Goal: Entertainment & Leisure: Consume media (video, audio)

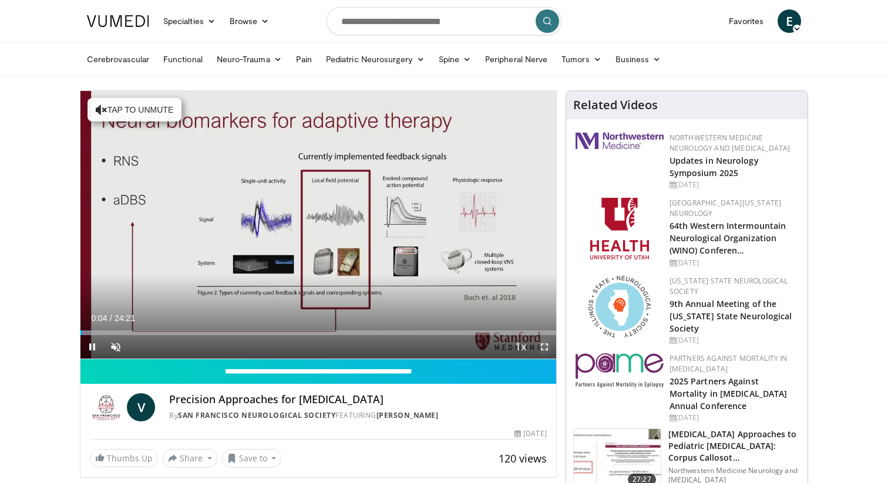
click at [410, 347] on span "Video Player" at bounding box center [543, 346] width 23 height 23
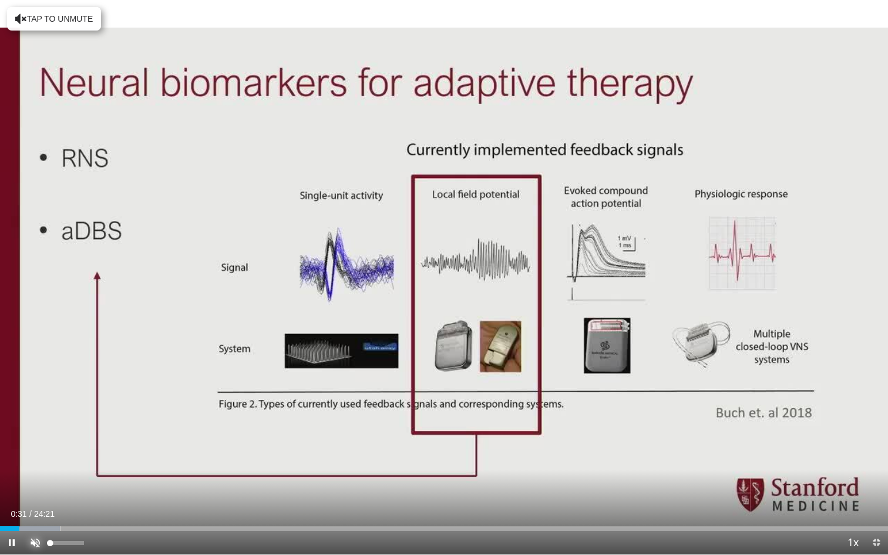
click at [38, 474] on span "Video Player" at bounding box center [34, 542] width 23 height 23
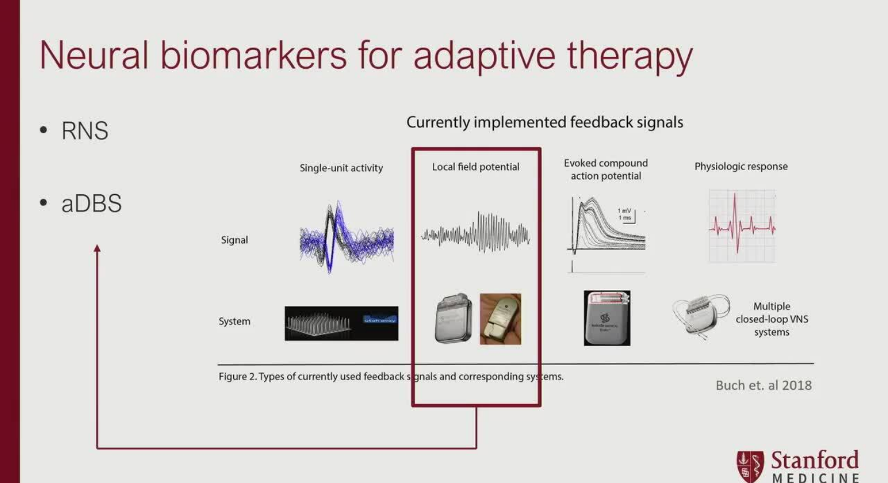
scroll to position [48, 0]
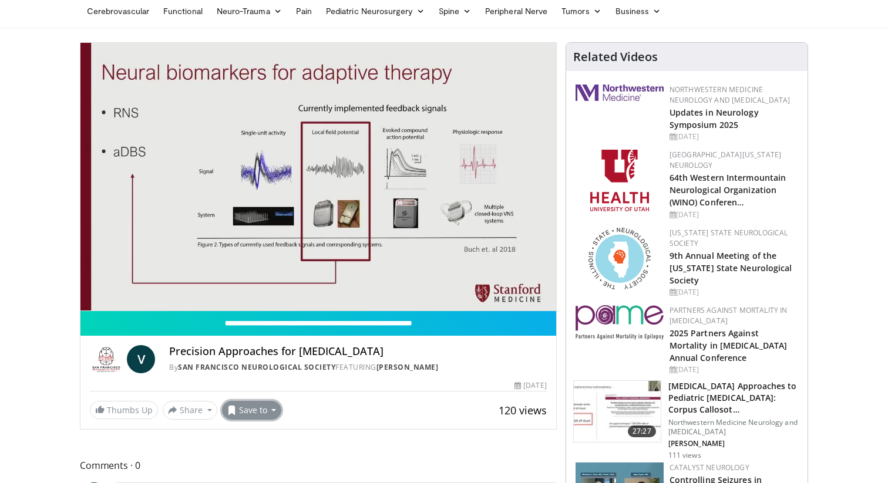
click at [270, 410] on button "Save to" at bounding box center [252, 410] width 60 height 19
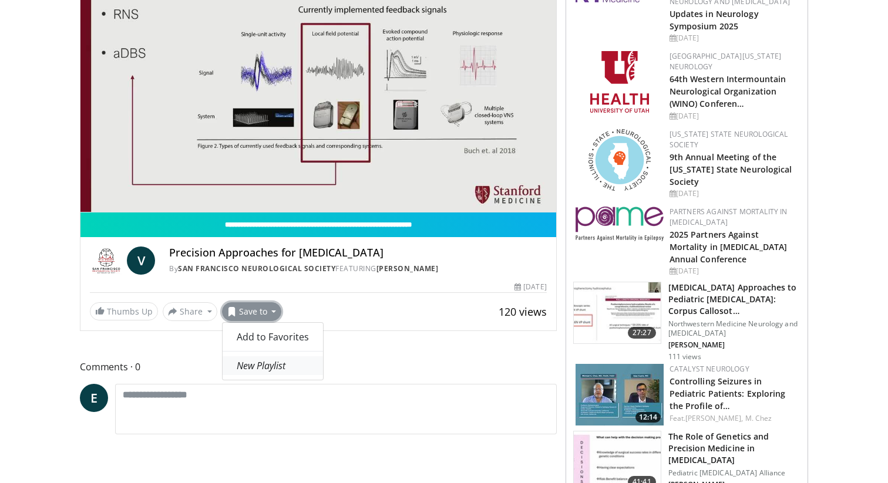
scroll to position [151, 0]
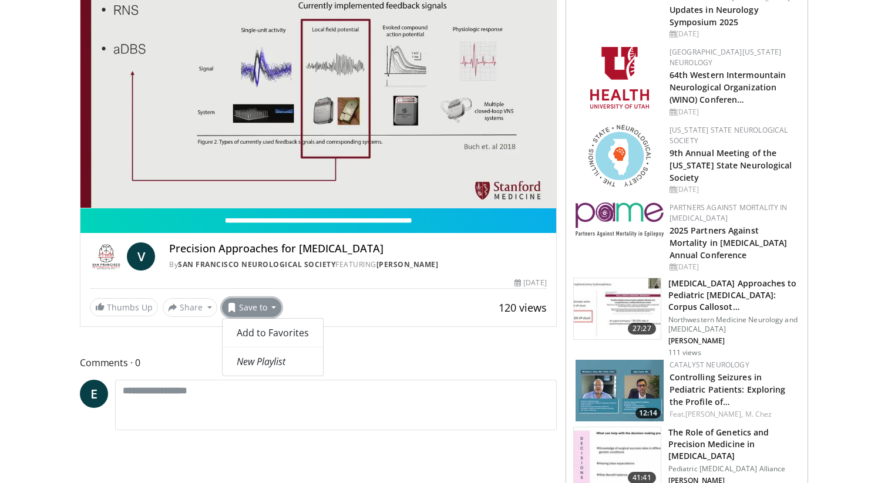
click at [370, 302] on div "Thumbs Up Share Precision Approaches for ... × Enter one or more e-mail address…" at bounding box center [318, 307] width 457 height 19
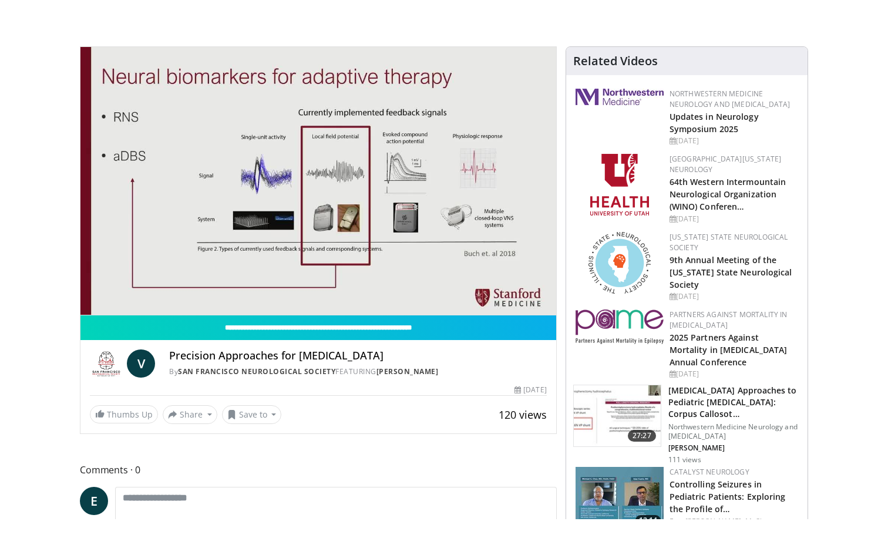
scroll to position [0, 0]
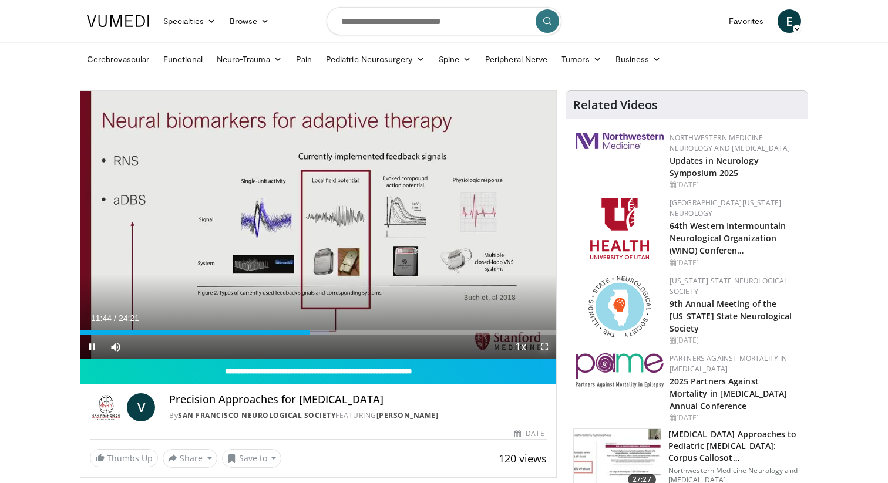
click at [410, 345] on span "Video Player" at bounding box center [543, 346] width 23 height 23
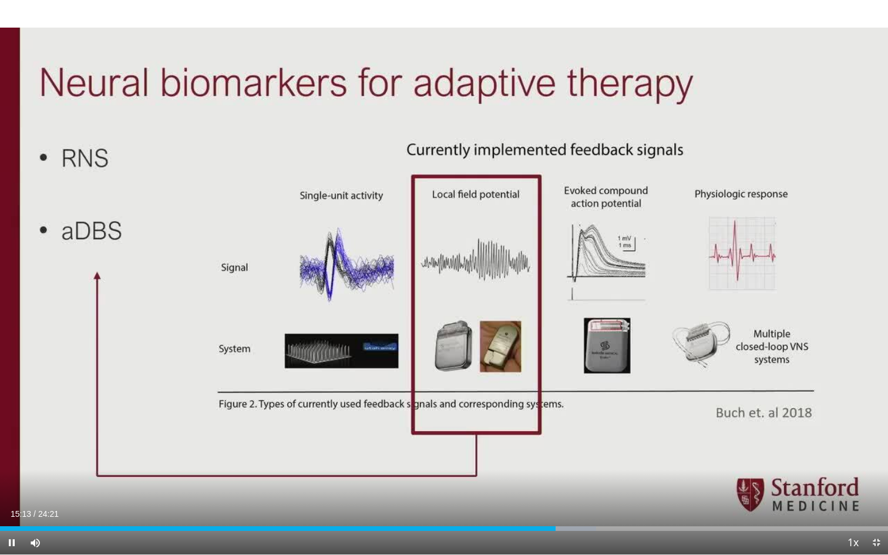
click at [410, 416] on div "10 seconds Tap to unmute" at bounding box center [444, 277] width 888 height 554
click at [11, 474] on span "Video Player" at bounding box center [11, 542] width 23 height 23
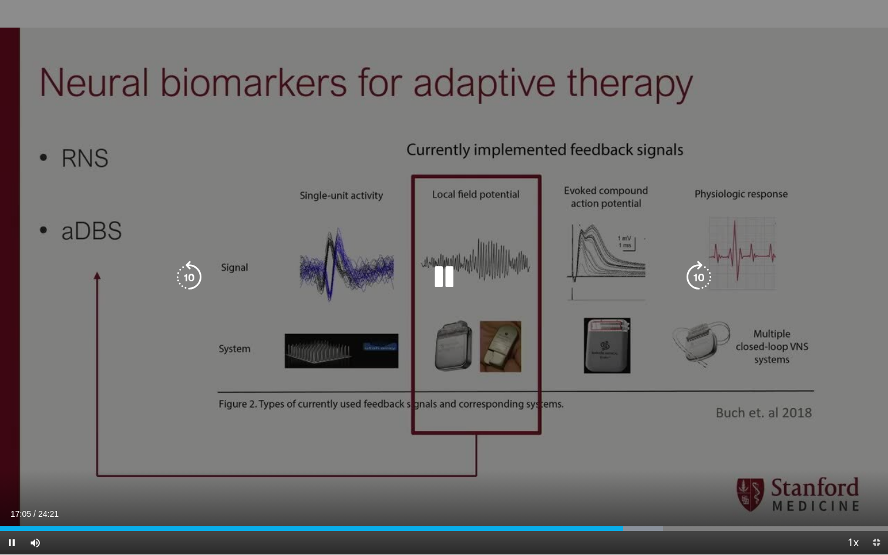
click at [133, 464] on div "10 seconds Tap to unmute" at bounding box center [444, 277] width 888 height 554
